Goal: Navigation & Orientation: Find specific page/section

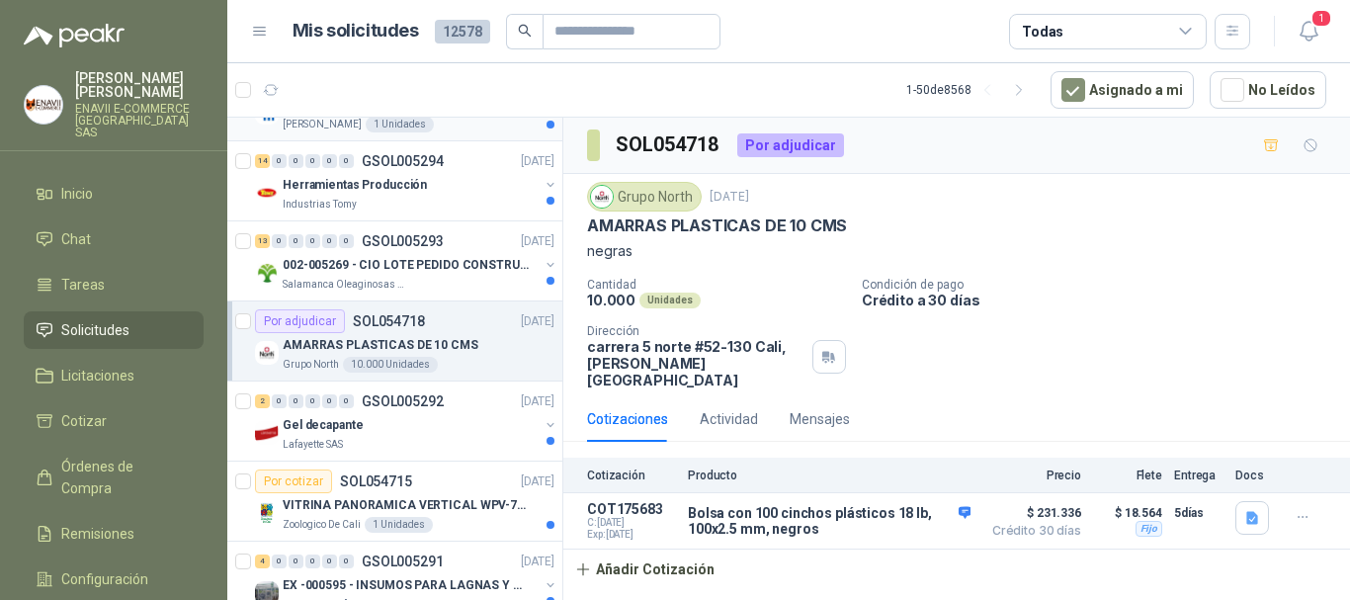
scroll to position [198, 0]
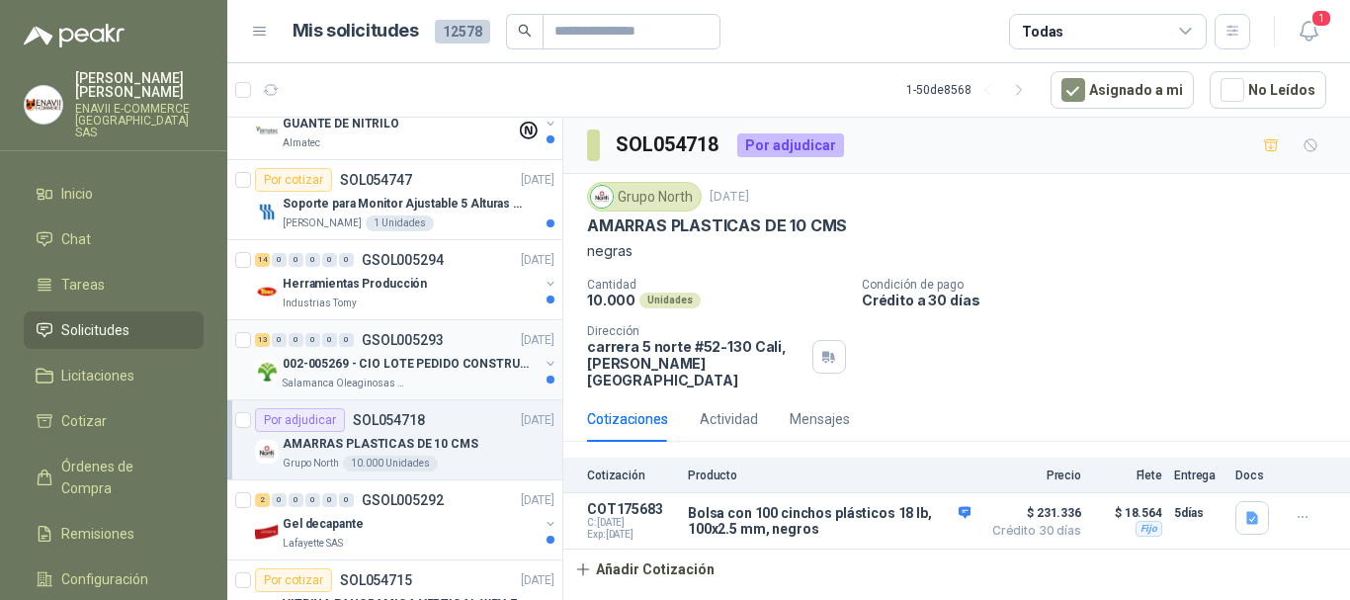
click at [482, 363] on p "002-005269 - CIO LOTE PEDIDO CONSTRUCCION" at bounding box center [406, 364] width 246 height 19
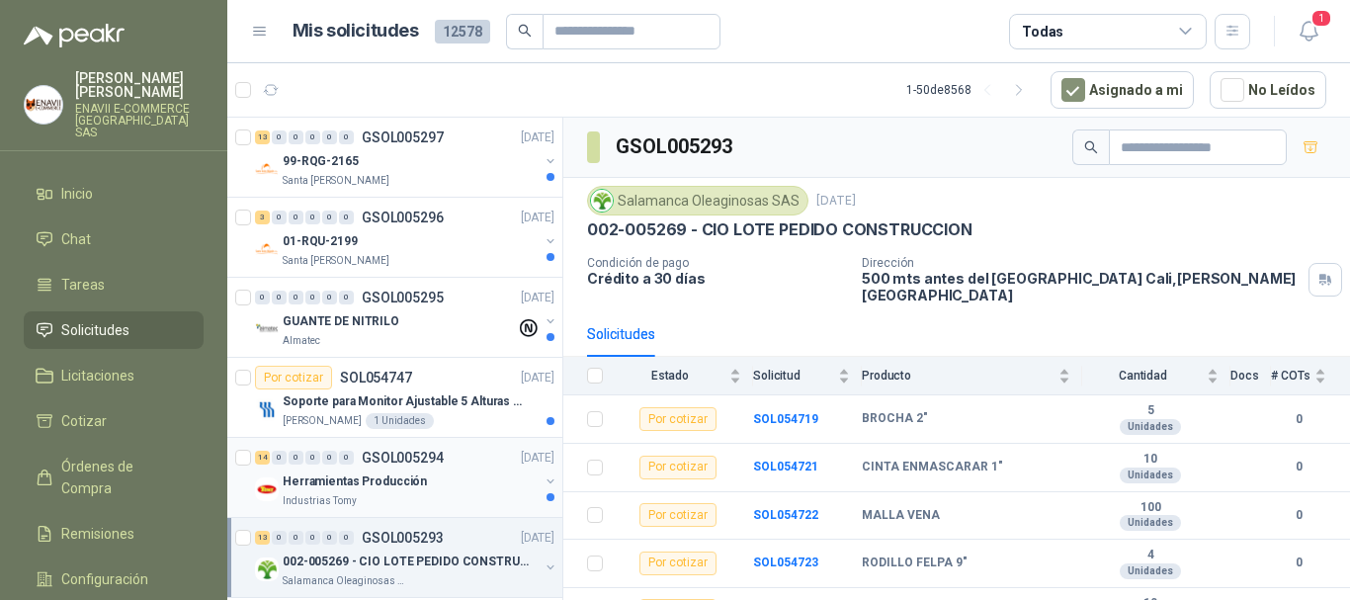
click at [423, 474] on div "Herramientas Producción" at bounding box center [411, 481] width 256 height 24
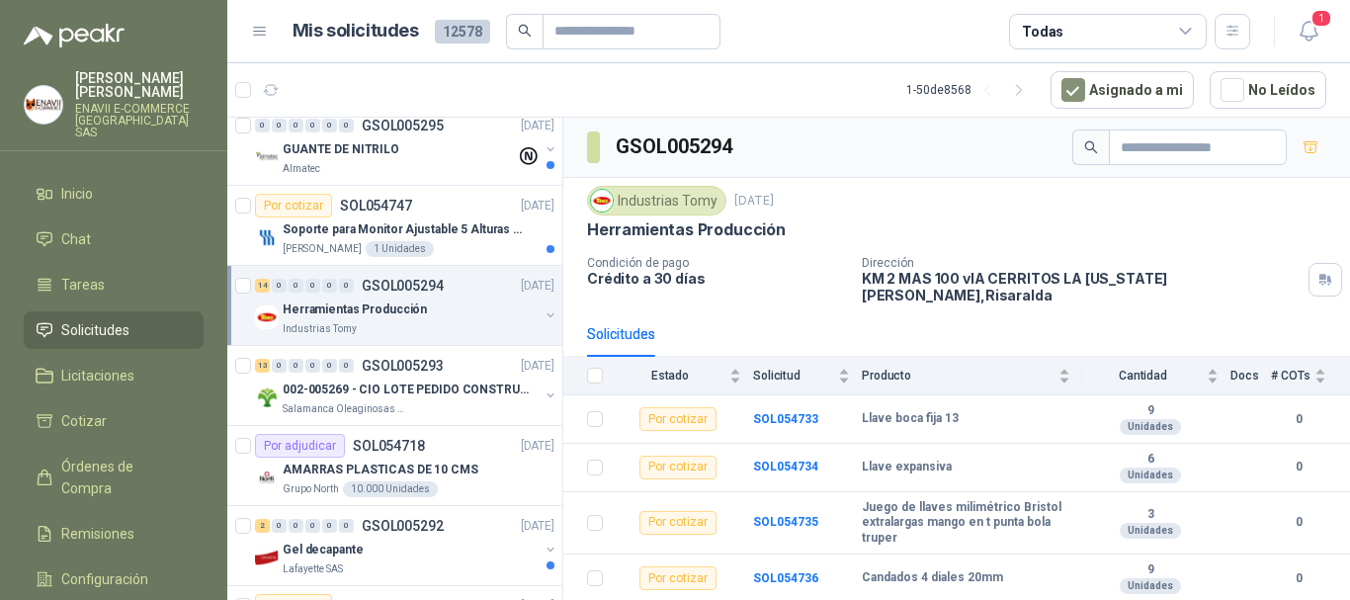
scroll to position [198, 0]
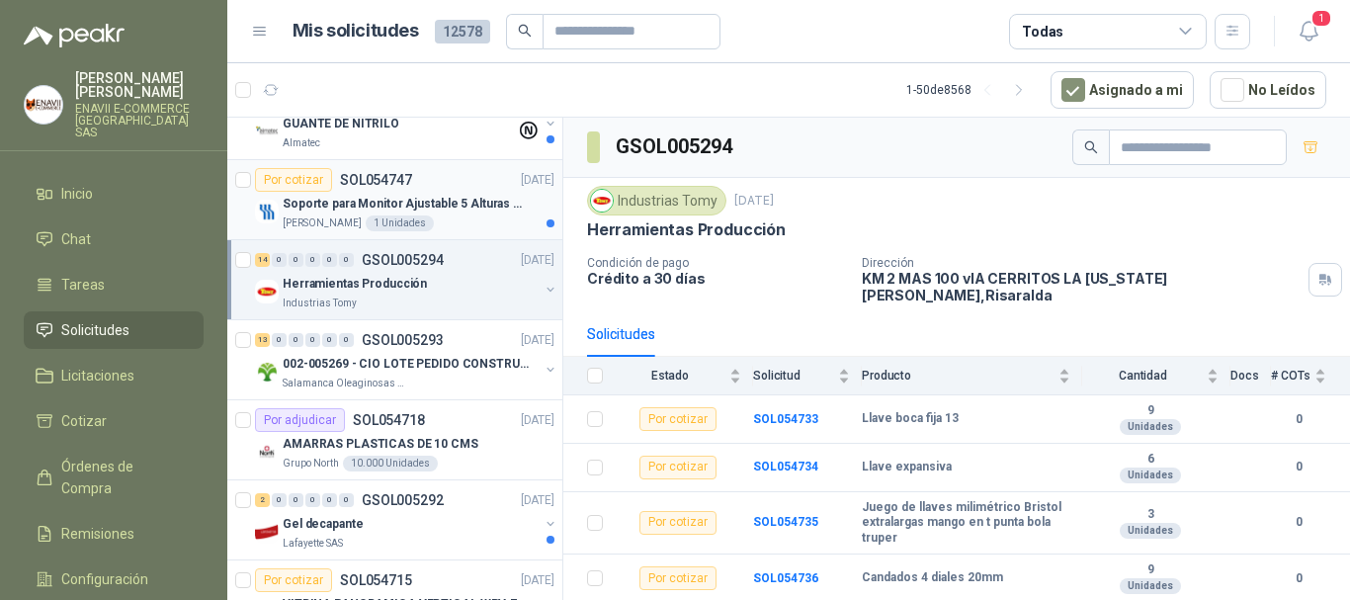
click at [465, 199] on p "Soporte para Monitor Ajustable 5 Alturas Mini" at bounding box center [406, 204] width 246 height 19
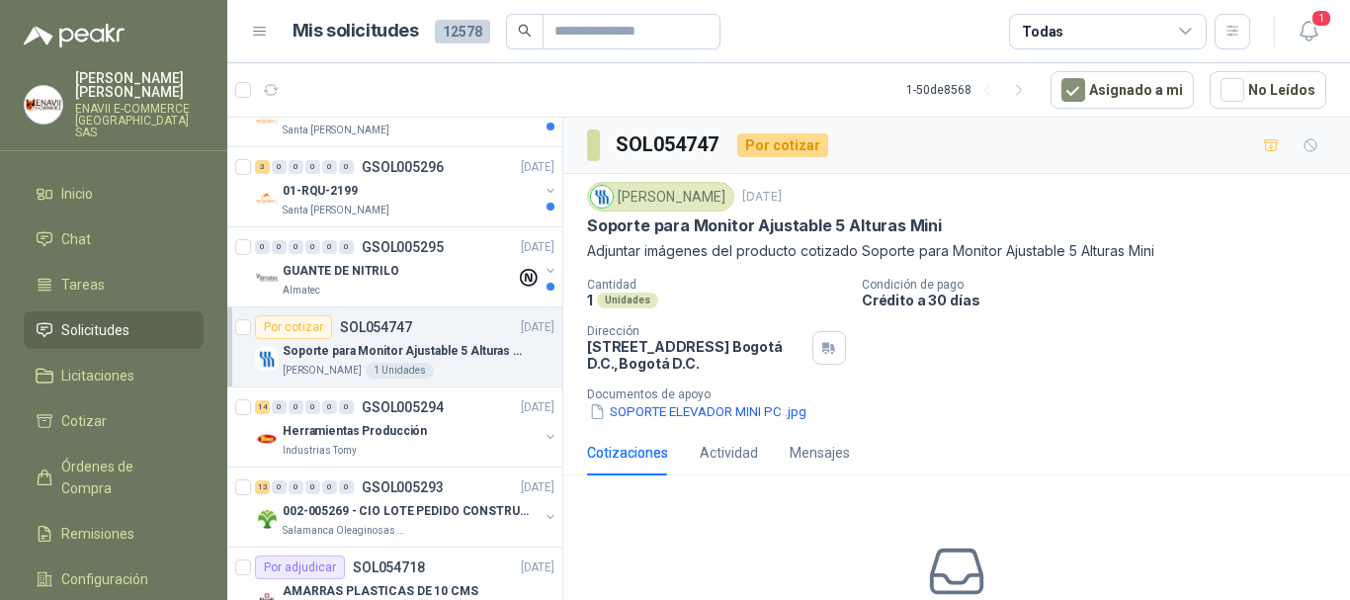
scroll to position [99, 0]
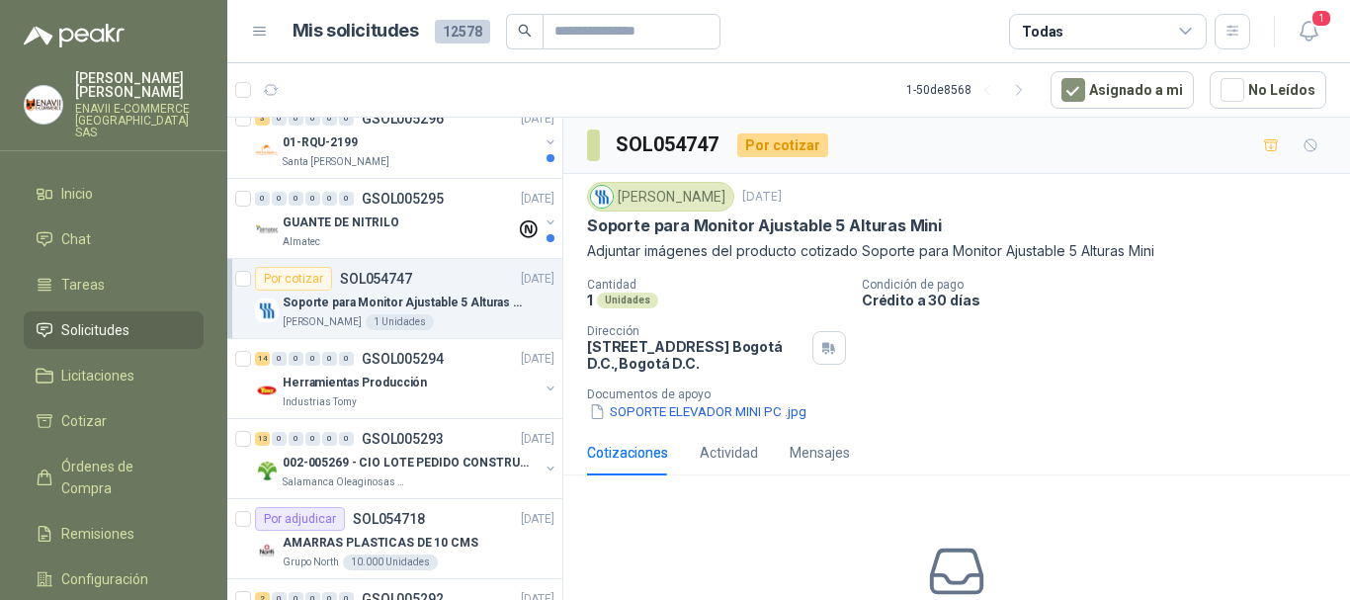
click at [425, 388] on div "Herramientas Producción" at bounding box center [411, 383] width 256 height 24
